Goal: Task Accomplishment & Management: Use online tool/utility

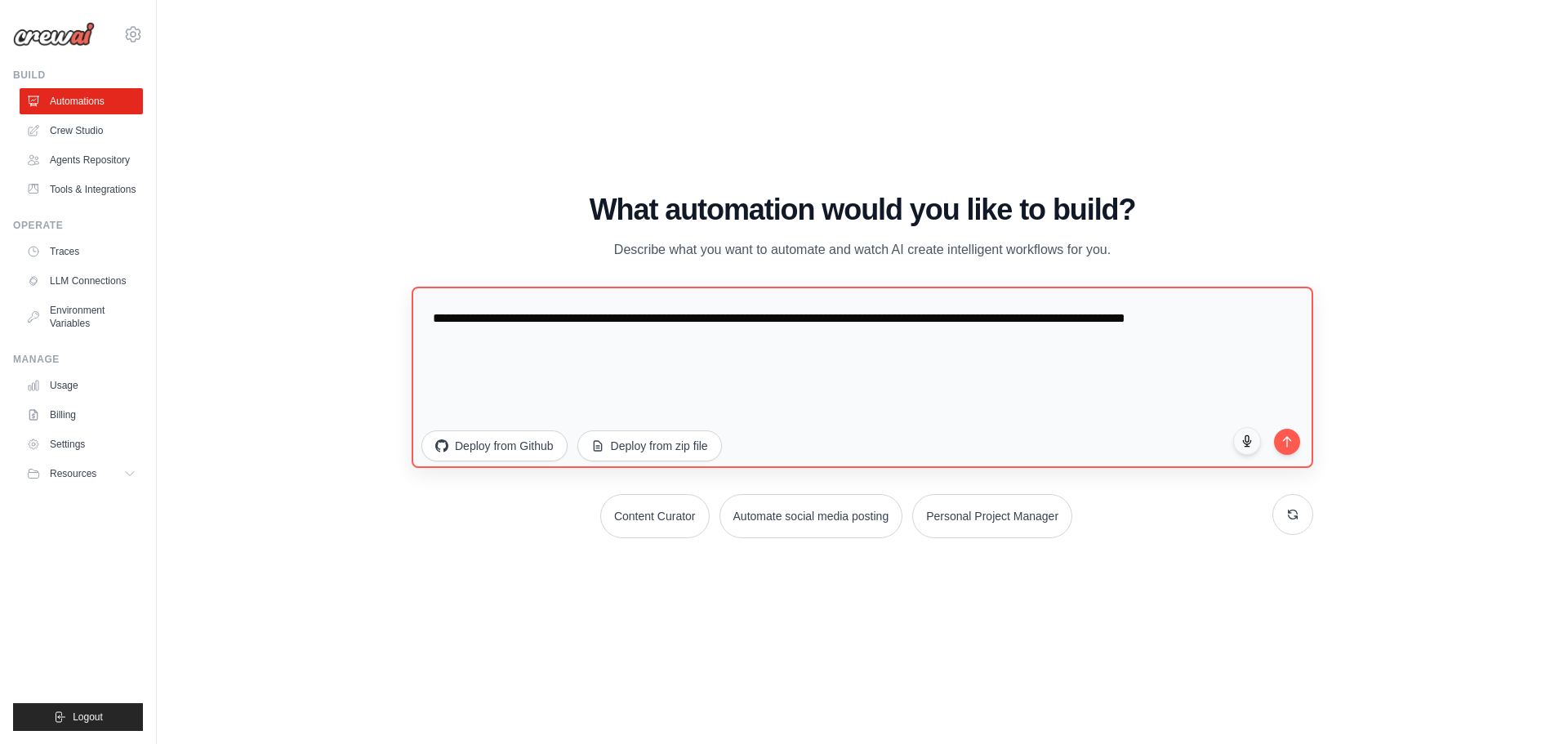
click at [528, 302] on textarea "**********" at bounding box center [862, 377] width 902 height 182
type textarea "**********"
